Goal: Task Accomplishment & Management: Manage account settings

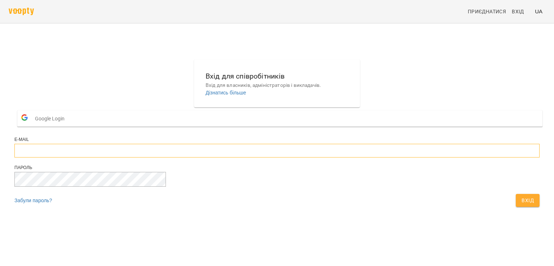
type input "**********"
click at [522, 205] on span "Вхід" at bounding box center [528, 200] width 12 height 9
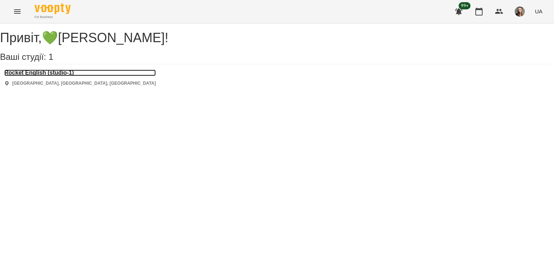
click at [61, 76] on h3 "Rocket English (studio-1)" at bounding box center [79, 73] width 151 height 6
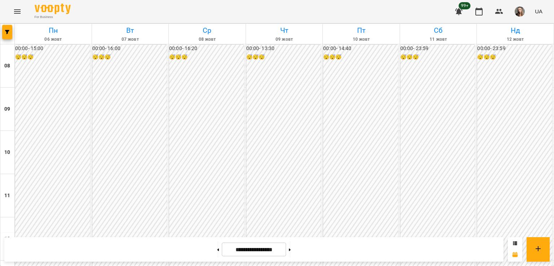
scroll to position [376, 0]
click at [291, 245] on button at bounding box center [290, 250] width 2 height 16
type input "**********"
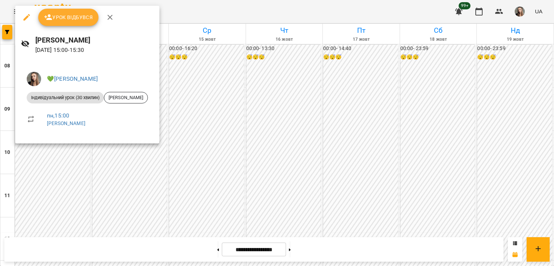
click at [106, 14] on icon "button" at bounding box center [110, 17] width 9 height 9
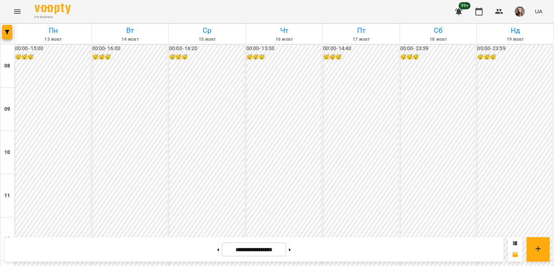
scroll to position [276, 0]
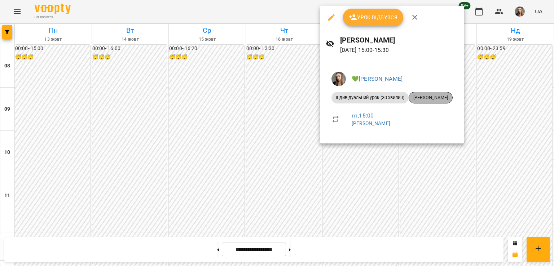
click at [429, 99] on span "Апалькова Дарʼя" at bounding box center [430, 98] width 43 height 6
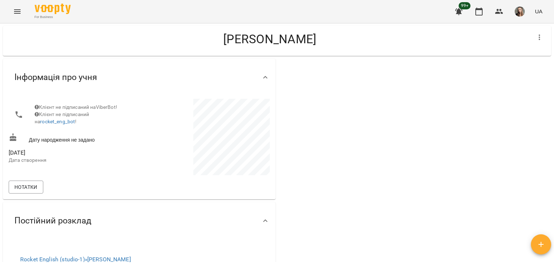
scroll to position [10, 0]
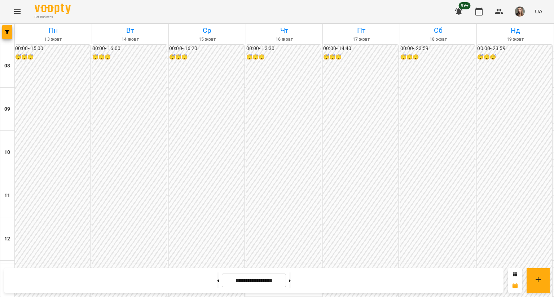
scroll to position [280, 0]
